Goal: Communication & Community: Answer question/provide support

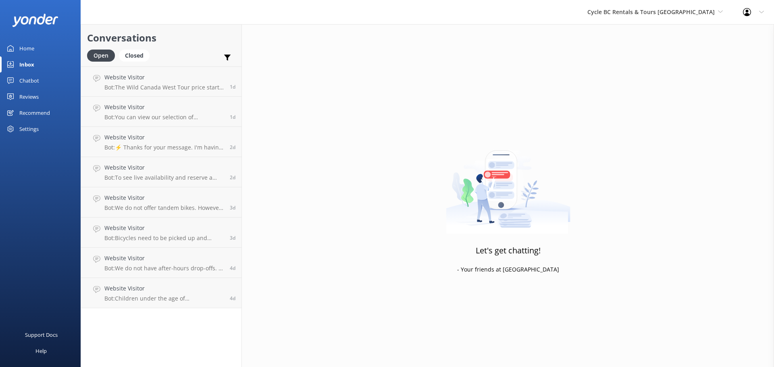
click at [534, 88] on div "Let's get chatting! - Your friends at [GEOGRAPHIC_DATA]" at bounding box center [508, 207] width 532 height 367
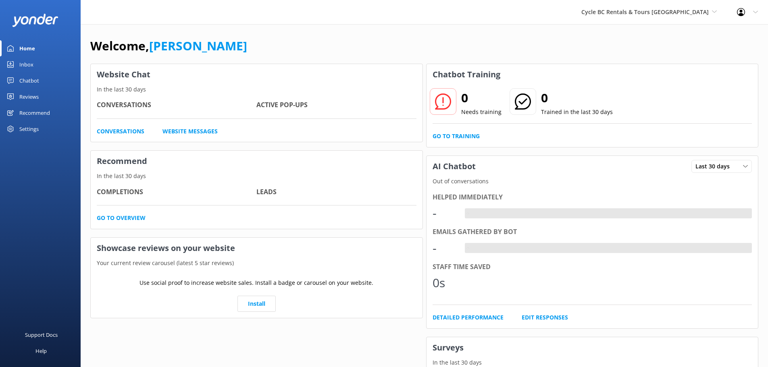
drag, startPoint x: 21, startPoint y: 98, endPoint x: 20, endPoint y: 69, distance: 29.1
click at [20, 69] on div "Inbox" at bounding box center [26, 64] width 14 height 16
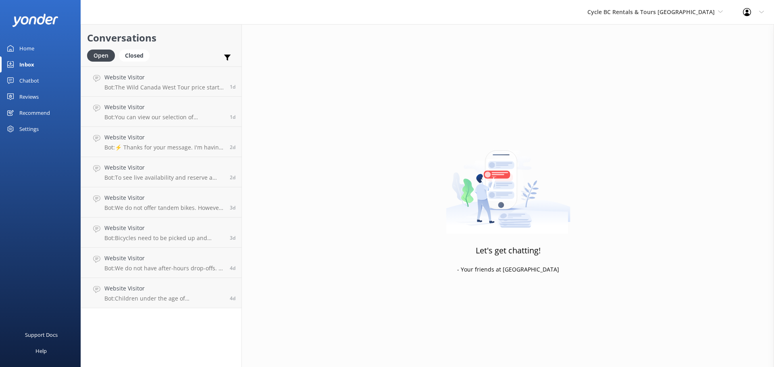
click at [334, 150] on div "Let's get chatting! - Your friends at Yonder" at bounding box center [508, 207] width 532 height 367
